Goal: Information Seeking & Learning: Check status

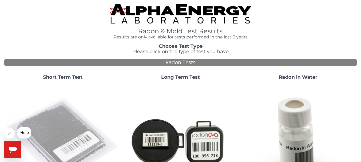
click at [65, 128] on img at bounding box center [62, 140] width 113 height 113
click at [58, 124] on img at bounding box center [62, 140] width 113 height 113
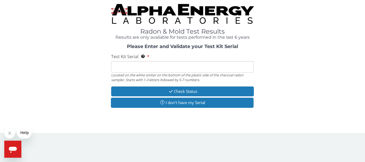
click at [116, 66] on input "Test Kit Serial Located on the white sticker on the bottom of the plastic side …" at bounding box center [182, 66] width 143 height 11
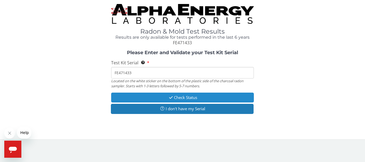
type input "FE471433"
click at [156, 95] on button "Check Status" at bounding box center [182, 98] width 143 height 10
